Goal: Register for event/course

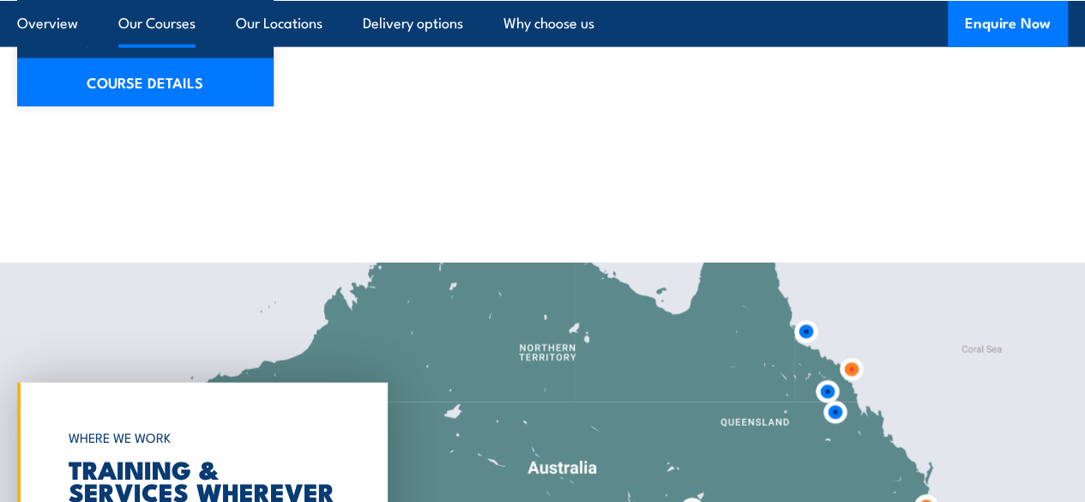
scroll to position [2118, 0]
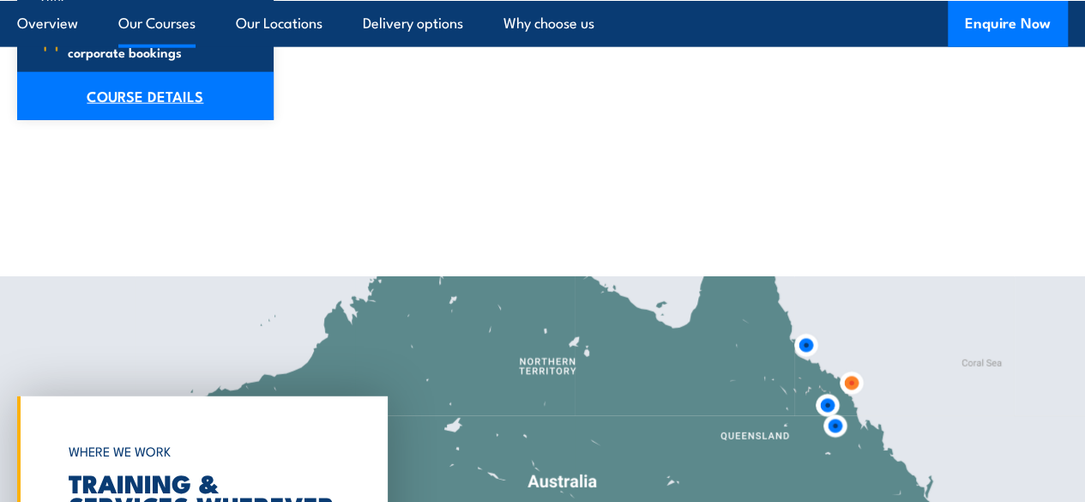
click at [179, 114] on link "COURSE DETAILS" at bounding box center [145, 96] width 256 height 48
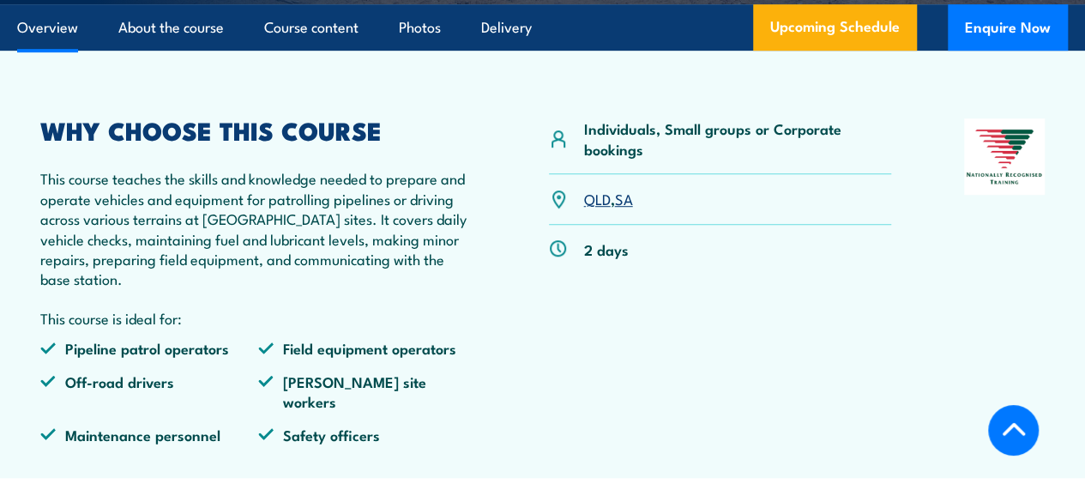
scroll to position [478, 0]
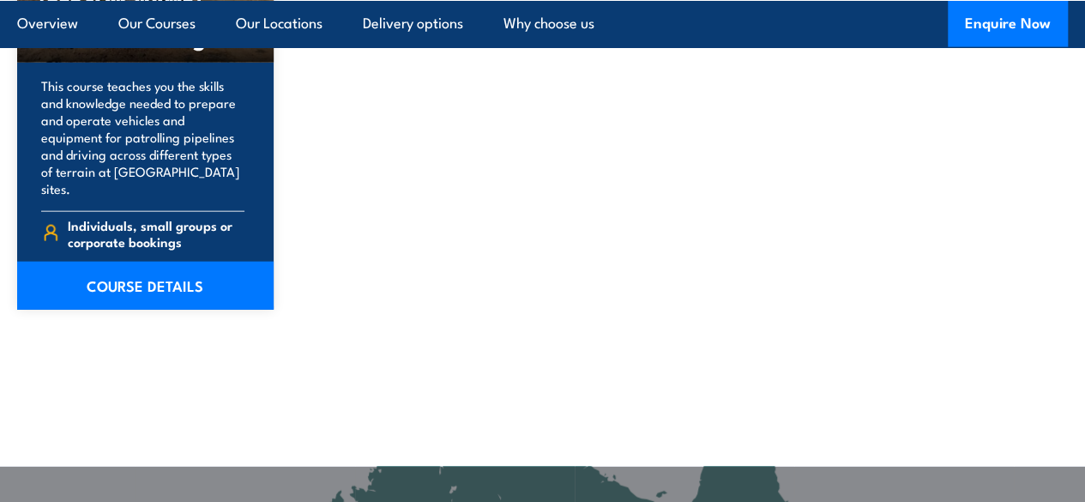
scroll to position [1915, 0]
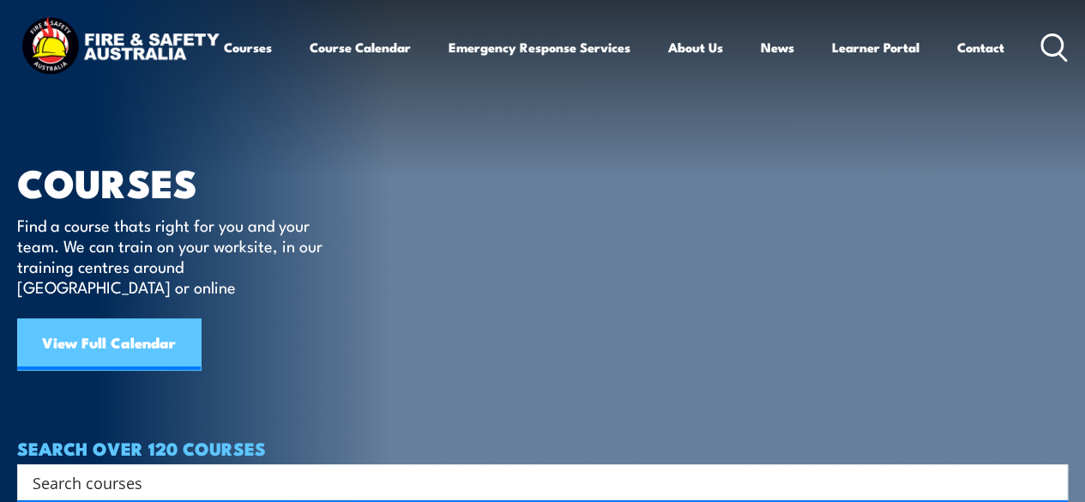
click at [122, 324] on link "View Full Calendar" at bounding box center [108, 343] width 183 height 51
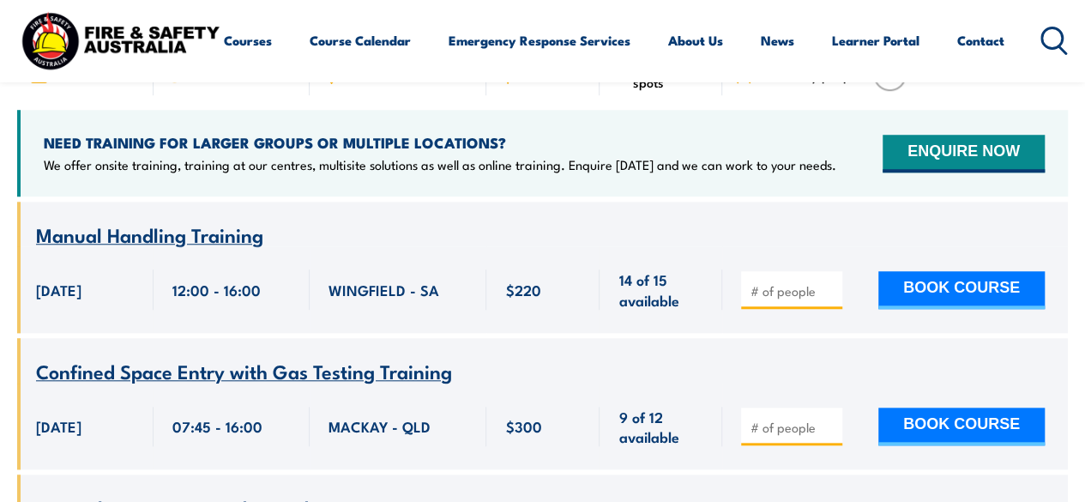
scroll to position [660, 0]
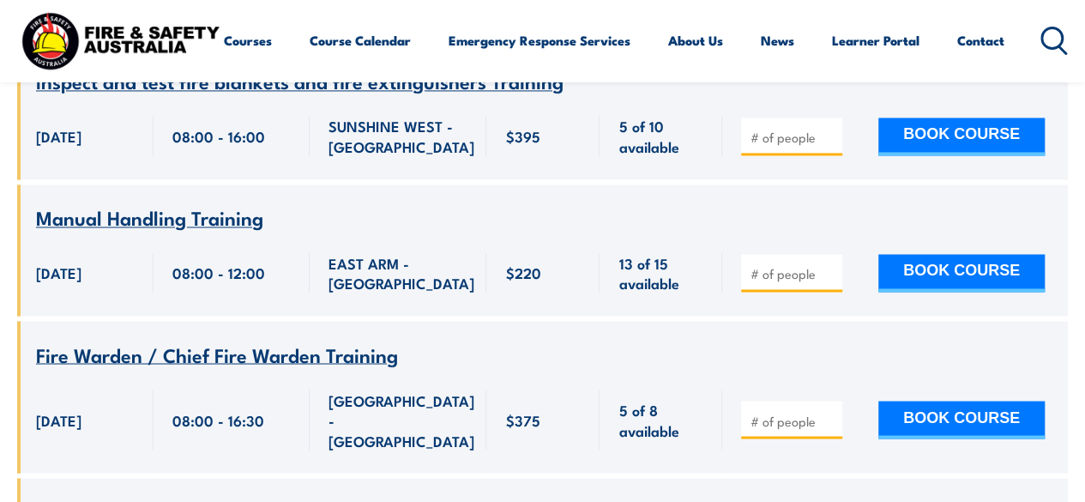
scroll to position [1327, 0]
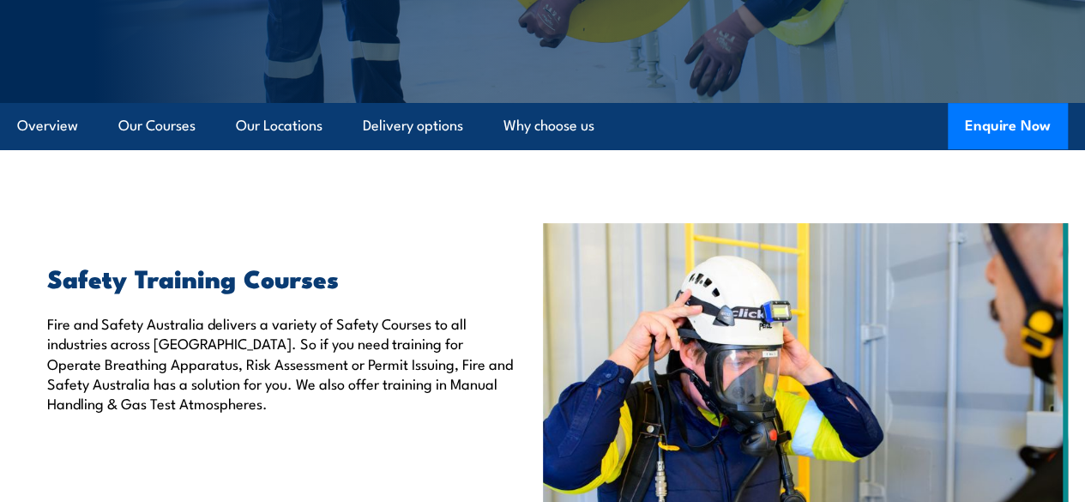
scroll to position [336, 0]
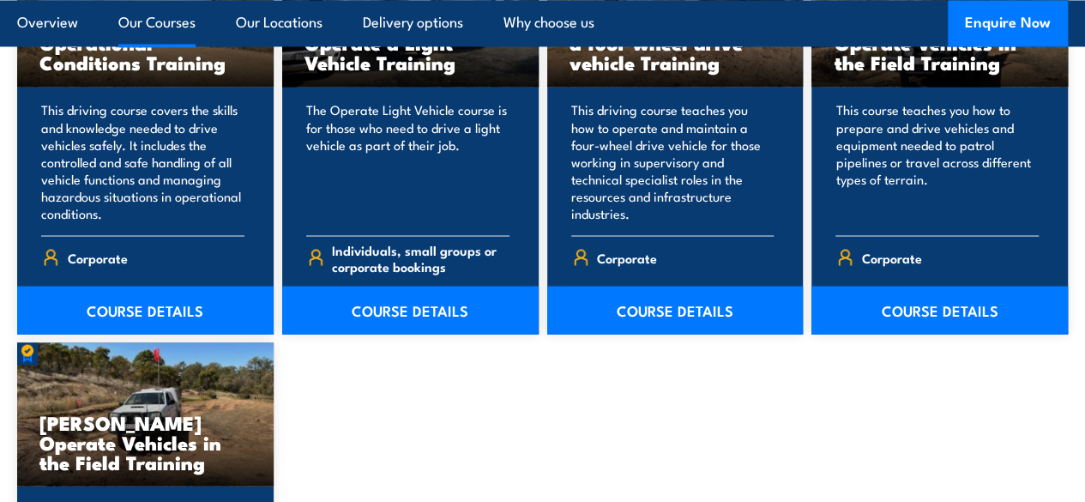
scroll to position [1509, 0]
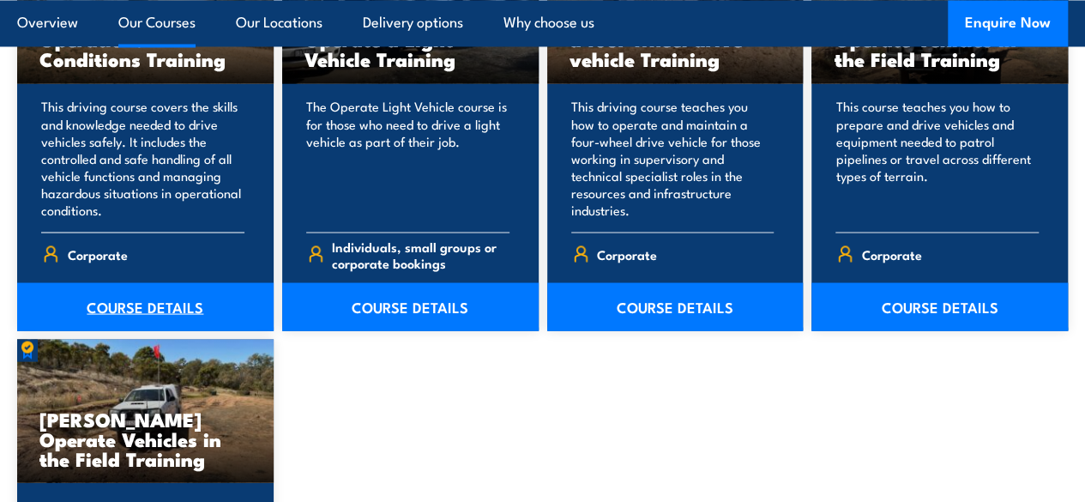
click at [117, 330] on link "COURSE DETAILS" at bounding box center [145, 306] width 256 height 48
click at [379, 330] on link "COURSE DETAILS" at bounding box center [410, 306] width 256 height 48
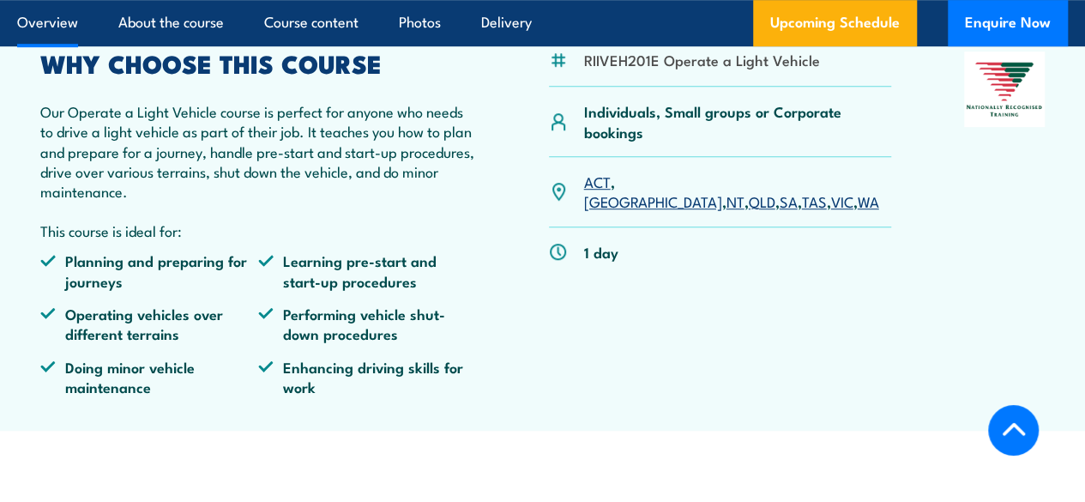
scroll to position [506, 0]
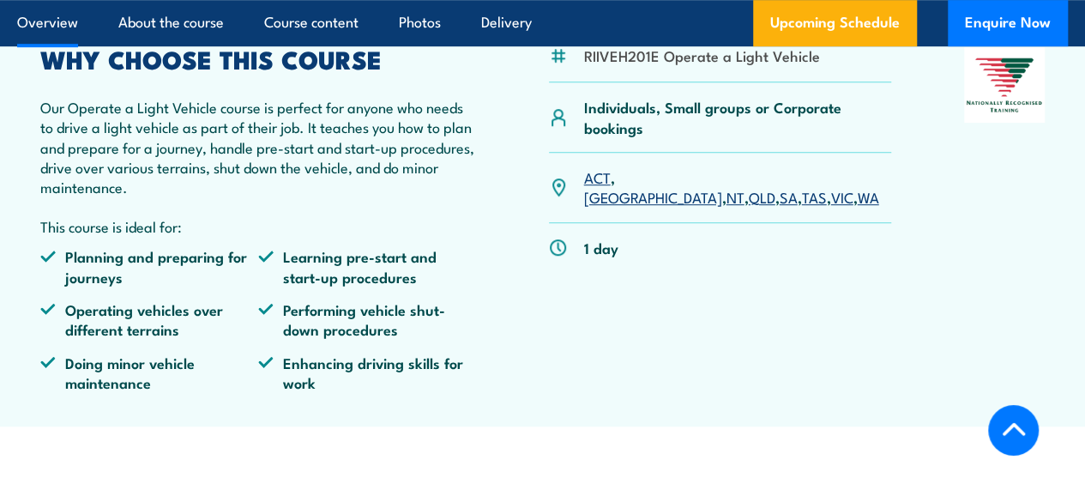
click at [748, 207] on link "QLD" at bounding box center [761, 196] width 27 height 21
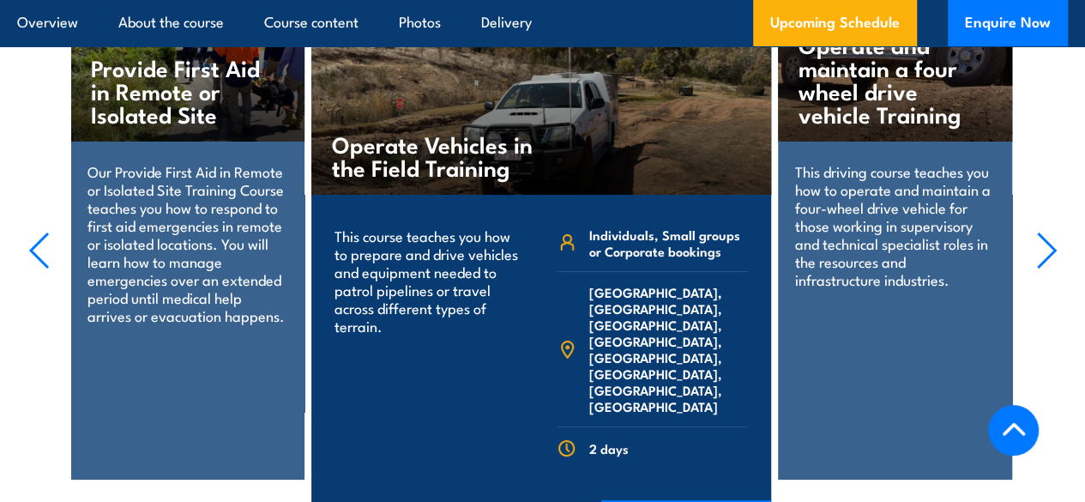
scroll to position [3125, 0]
